Goal: Information Seeking & Learning: Learn about a topic

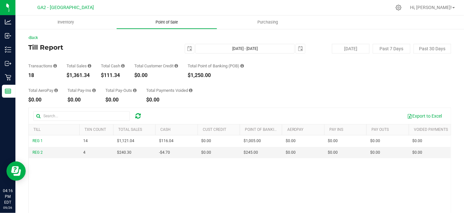
click at [183, 23] on span "Point of Sale" at bounding box center [167, 22] width 40 height 6
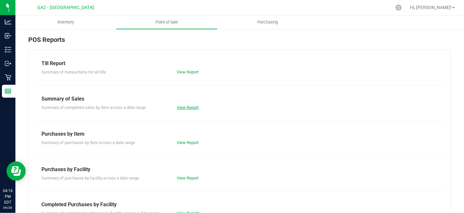
click at [194, 106] on link "View Report" at bounding box center [188, 107] width 22 height 5
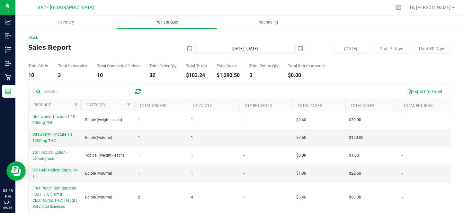
click at [160, 16] on uib-tab-heading "Point of Sale" at bounding box center [167, 22] width 100 height 13
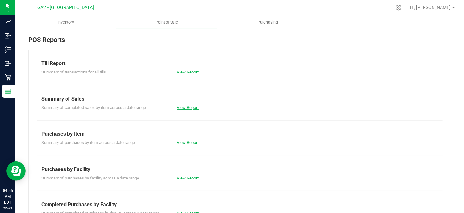
click at [192, 108] on link "View Report" at bounding box center [188, 107] width 22 height 5
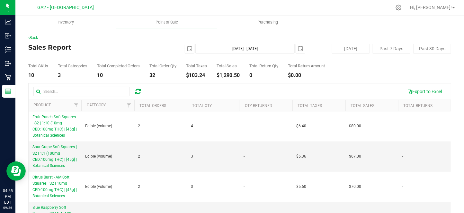
scroll to position [72, 0]
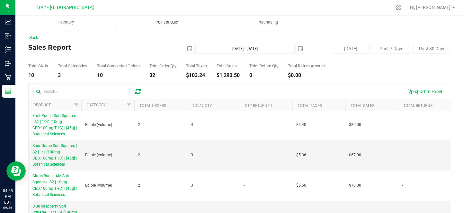
click at [157, 24] on span "Point of Sale" at bounding box center [167, 22] width 40 height 6
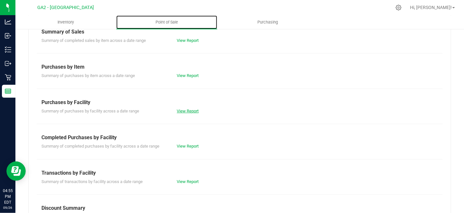
scroll to position [68, 0]
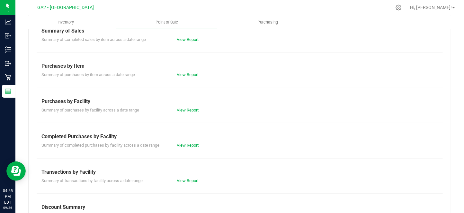
click at [186, 144] on link "View Report" at bounding box center [188, 144] width 22 height 5
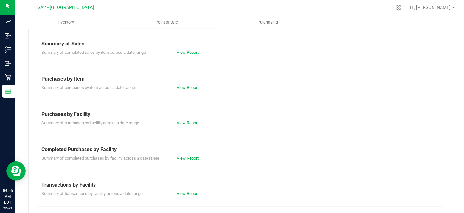
scroll to position [57, 0]
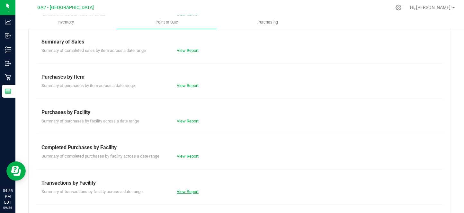
click at [194, 189] on link "View Report" at bounding box center [188, 191] width 22 height 5
